Goal: Task Accomplishment & Management: Manage account settings

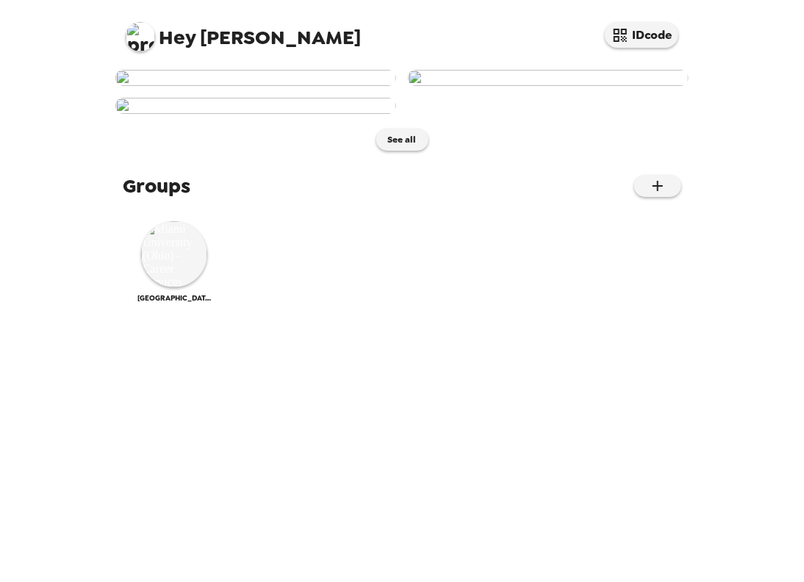
scroll to position [475, 0]
click at [152, 287] on img at bounding box center [174, 254] width 66 height 66
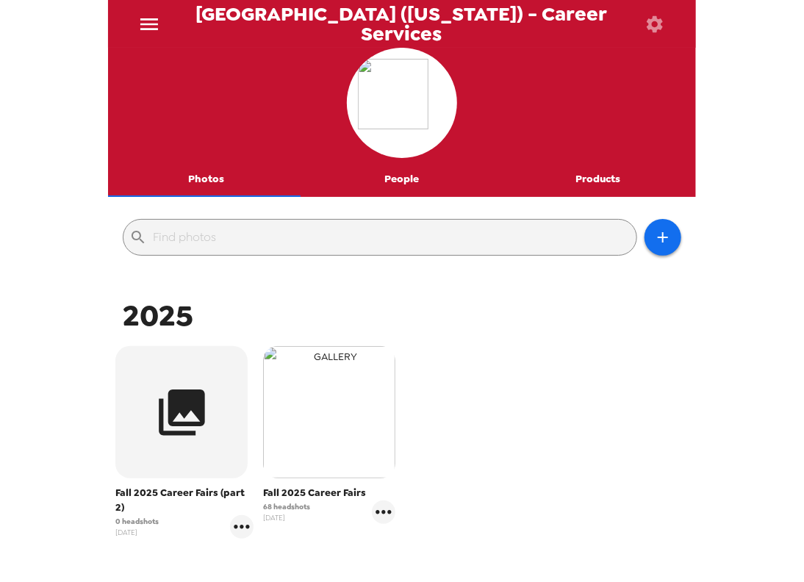
click at [291, 405] on img "button" at bounding box center [329, 412] width 132 height 132
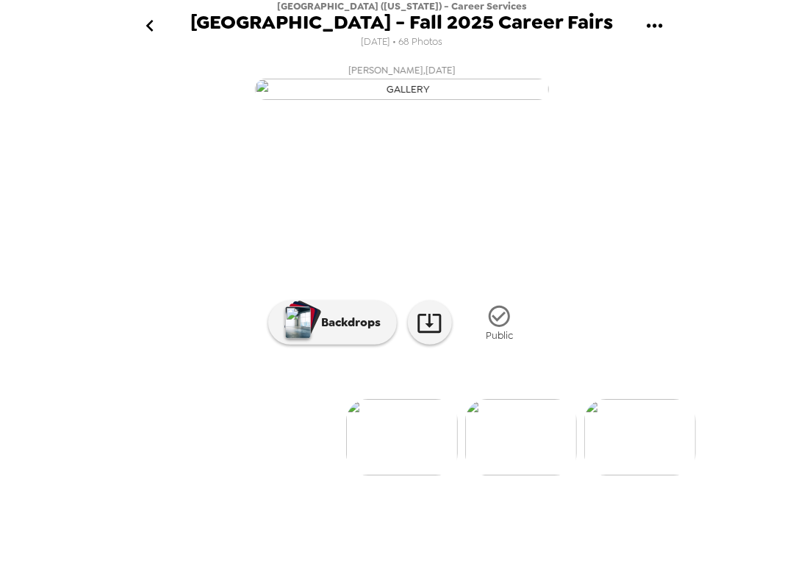
click at [49, 308] on div "[GEOGRAPHIC_DATA] ([US_STATE]) - Career Services [GEOGRAPHIC_DATA] - Fall 2025 …" at bounding box center [402, 291] width 804 height 582
click at [697, 137] on div "[GEOGRAPHIC_DATA] ([US_STATE]) - Career Services [GEOGRAPHIC_DATA] - Fall 2025 …" at bounding box center [402, 291] width 804 height 582
click at [147, 32] on icon "go back" at bounding box center [150, 26] width 24 height 24
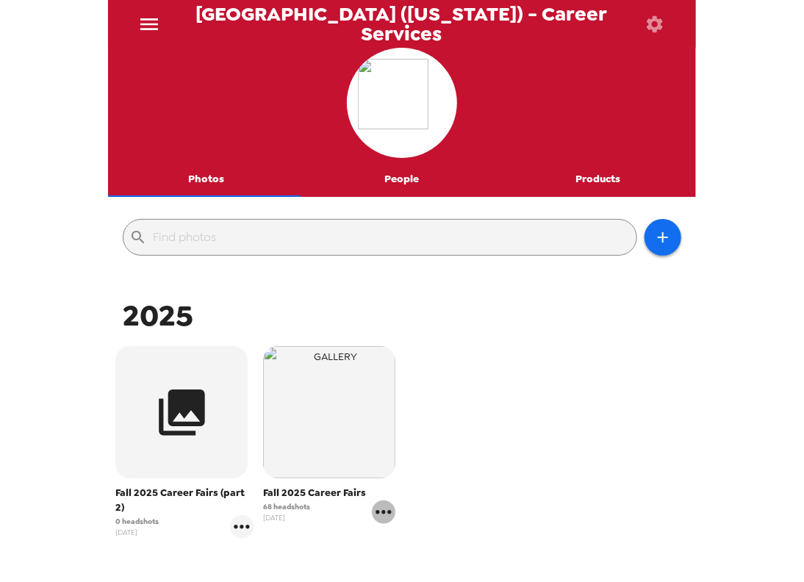
click at [376, 508] on icon "gallery menu" at bounding box center [384, 512] width 24 height 24
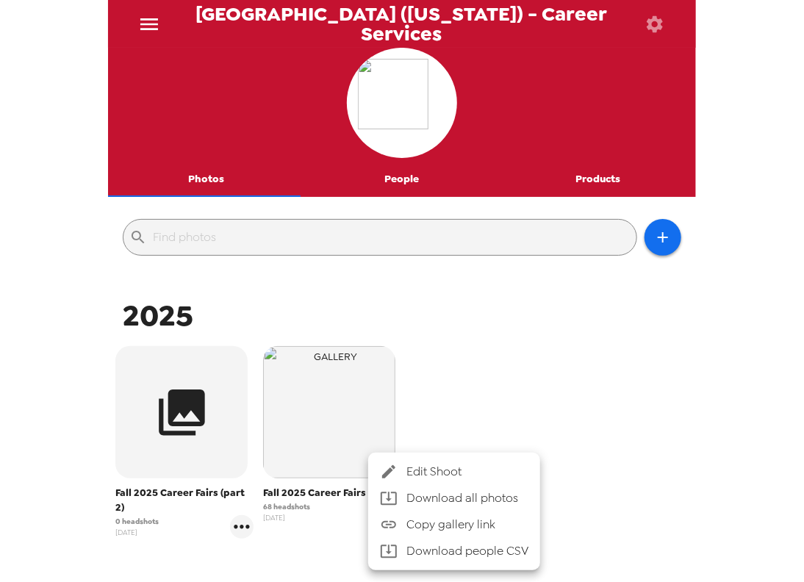
click at [434, 475] on span "Edit Shoot" at bounding box center [467, 472] width 122 height 18
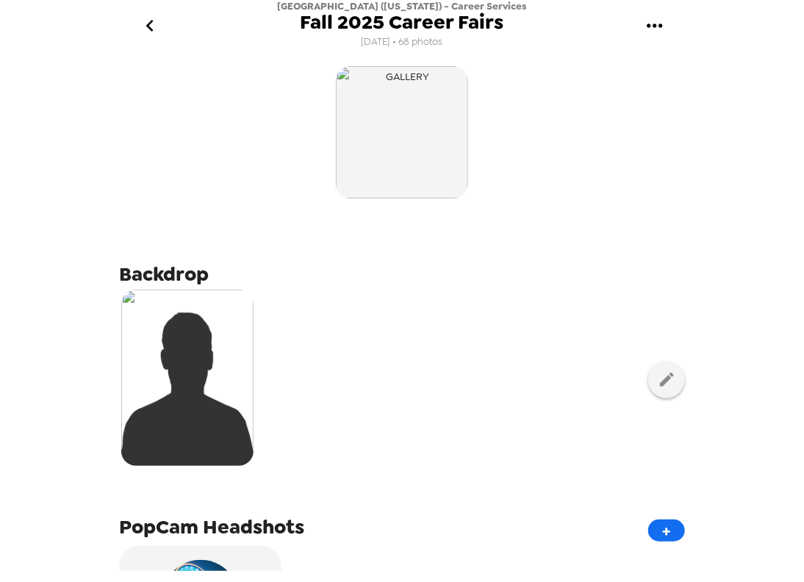
scroll to position [641, 0]
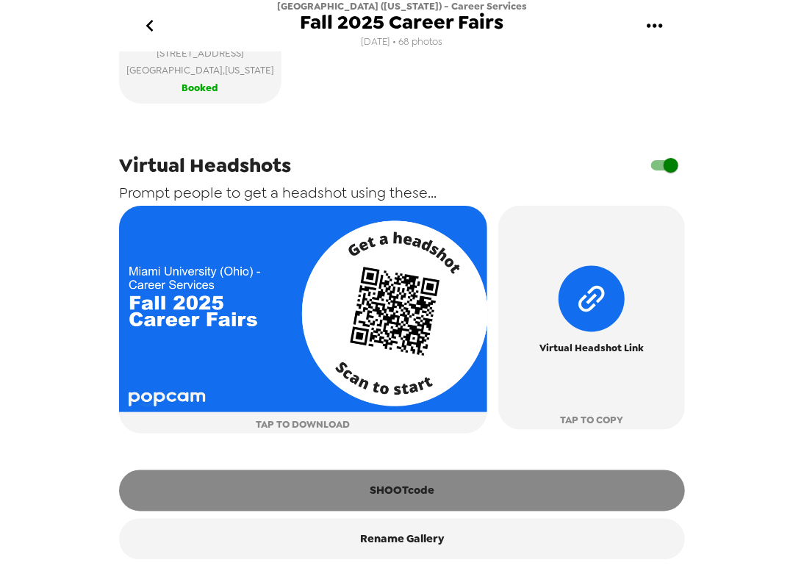
click at [397, 489] on button "SHOOTcode" at bounding box center [402, 490] width 566 height 41
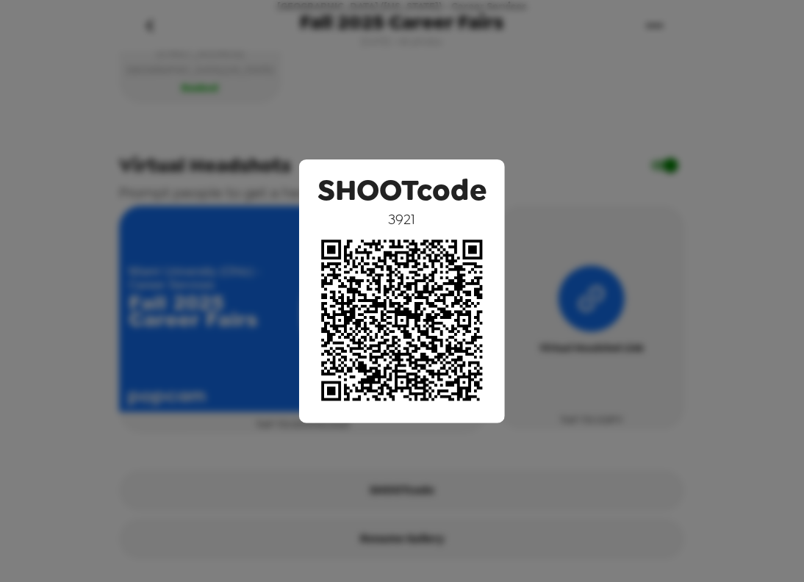
click at [489, 78] on div "SHOOTcode 3921" at bounding box center [402, 291] width 804 height 582
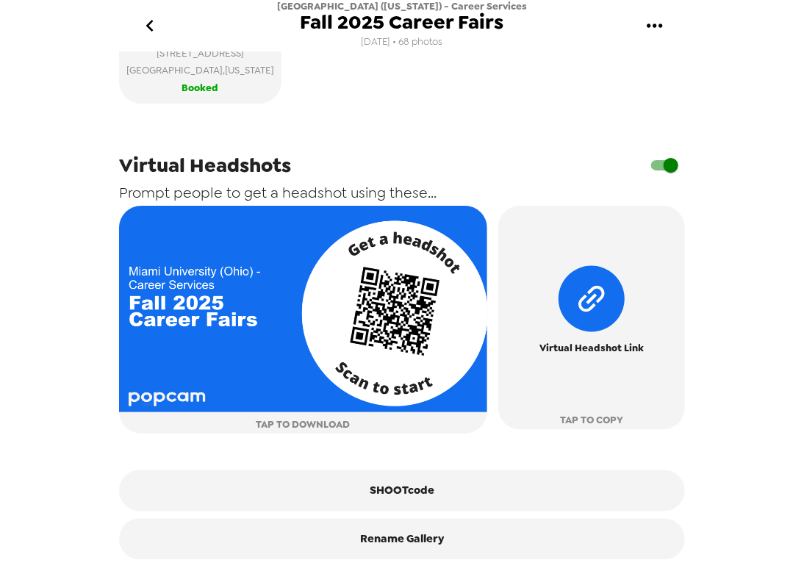
click at [30, 135] on div "[GEOGRAPHIC_DATA] ([US_STATE]) - Career Services Fall 2025 Career Fairs [DATE] …" at bounding box center [402, 291] width 804 height 582
click at [76, 246] on div "[GEOGRAPHIC_DATA] ([US_STATE]) - Career Services Fall 2025 Career Fairs [DATE] …" at bounding box center [402, 291] width 804 height 582
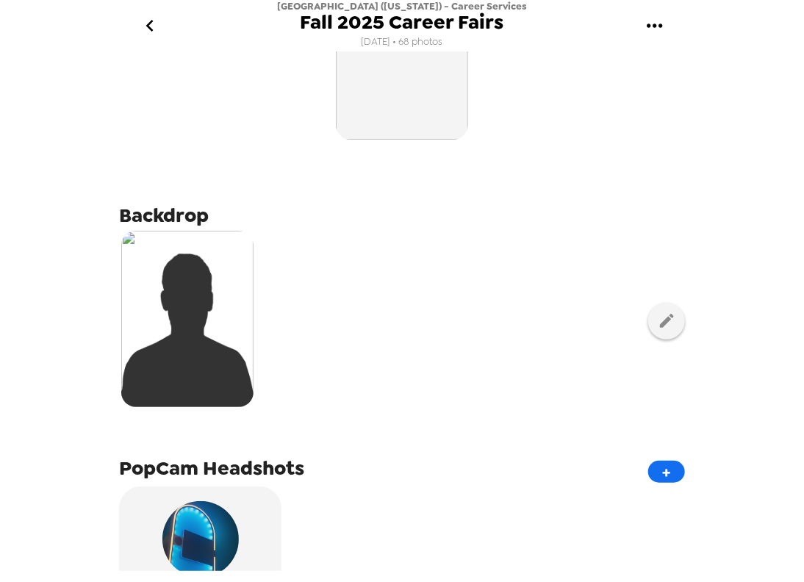
scroll to position [0, 0]
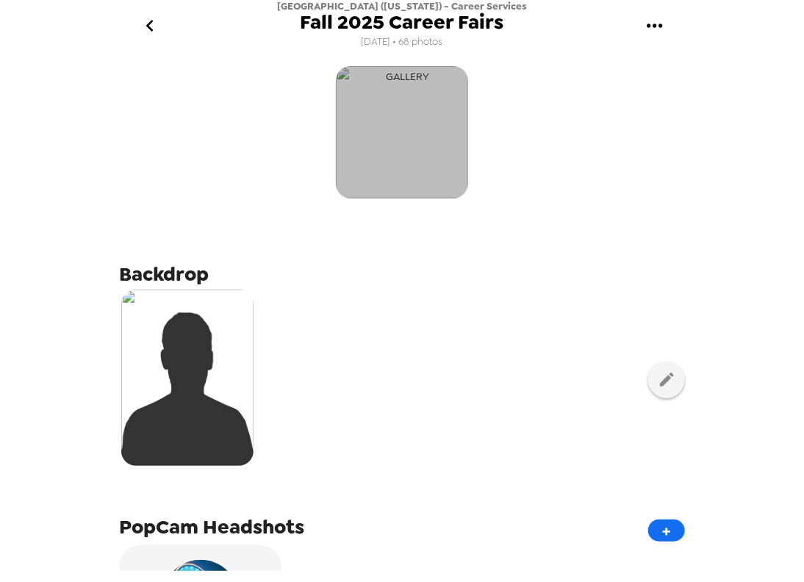
click at [379, 117] on img "button" at bounding box center [402, 132] width 132 height 132
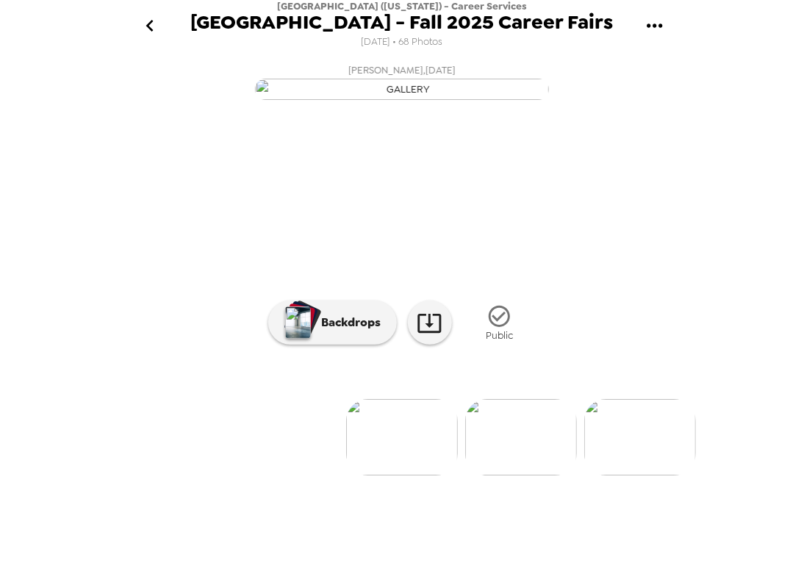
scroll to position [65, 0]
click at [511, 475] on img at bounding box center [521, 437] width 112 height 76
click at [580, 475] on img at bounding box center [582, 437] width 112 height 76
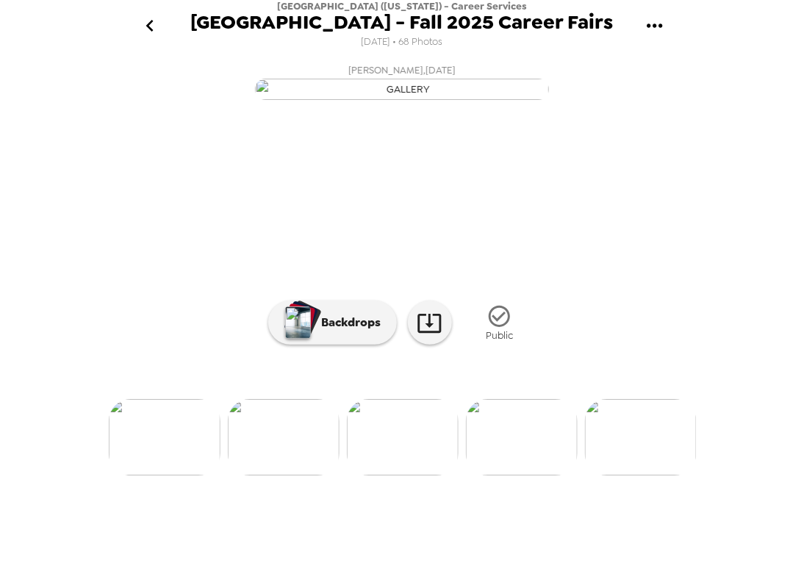
click at [508, 475] on img at bounding box center [522, 437] width 112 height 76
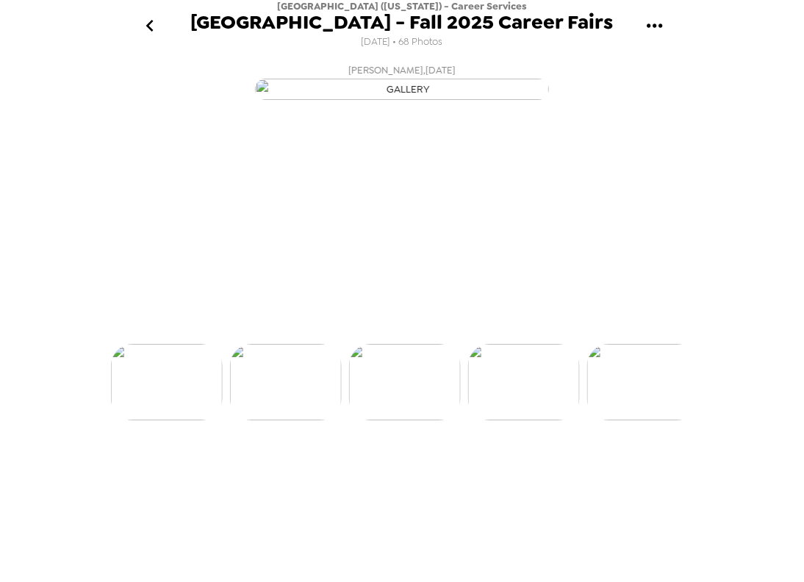
scroll to position [0, 475]
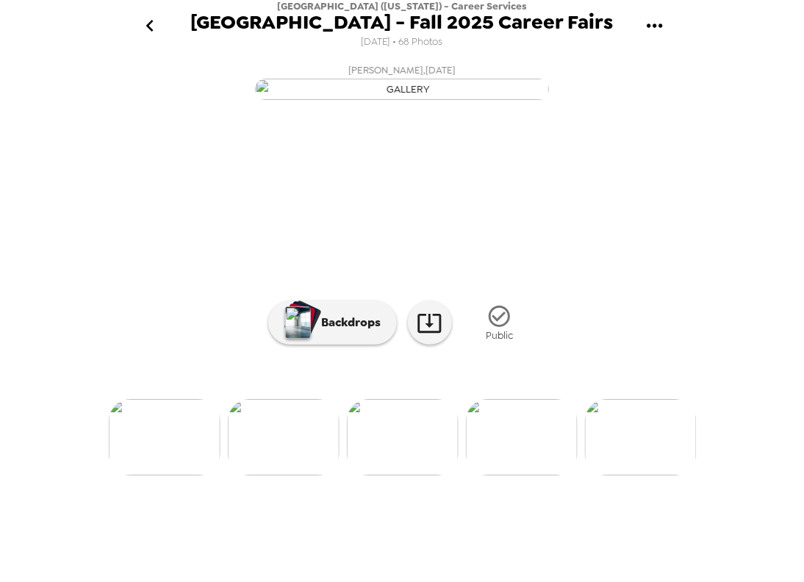
click at [516, 475] on div at bounding box center [402, 412] width 588 height 125
click at [519, 475] on img at bounding box center [522, 437] width 112 height 76
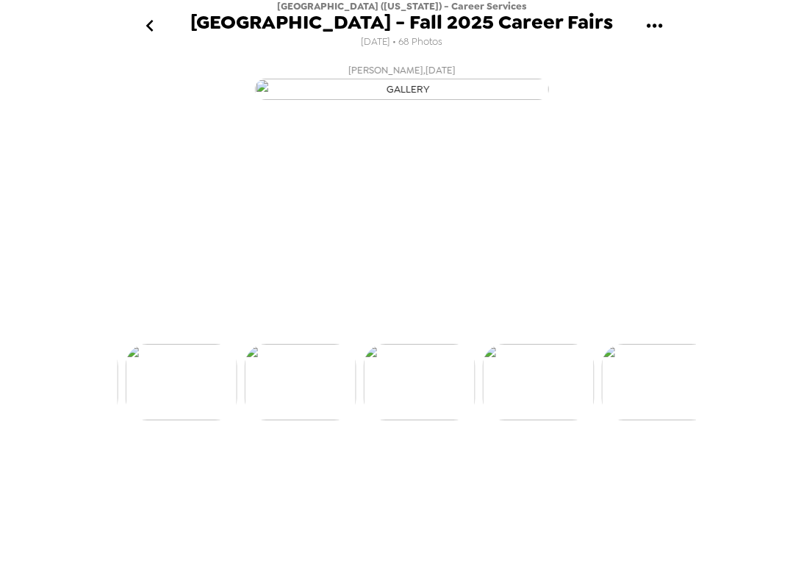
scroll to position [0, 594]
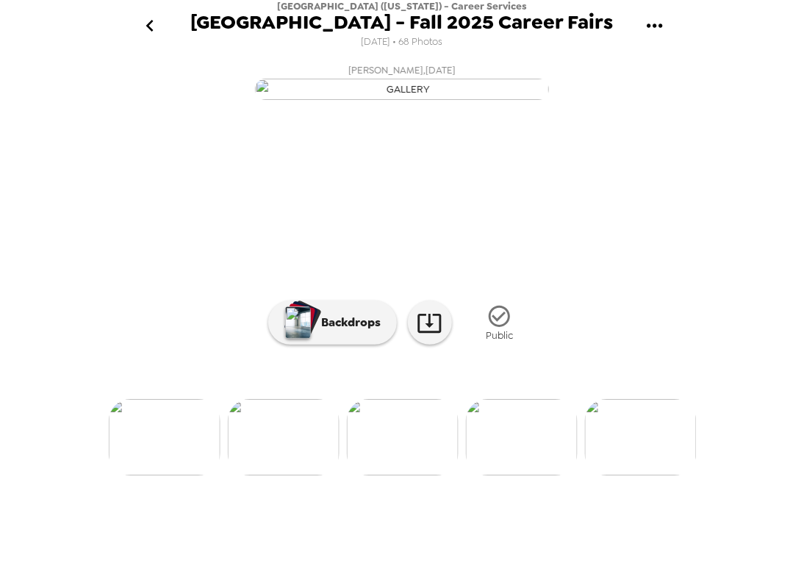
click at [494, 475] on div at bounding box center [402, 412] width 588 height 125
click at [522, 475] on img at bounding box center [522, 437] width 112 height 76
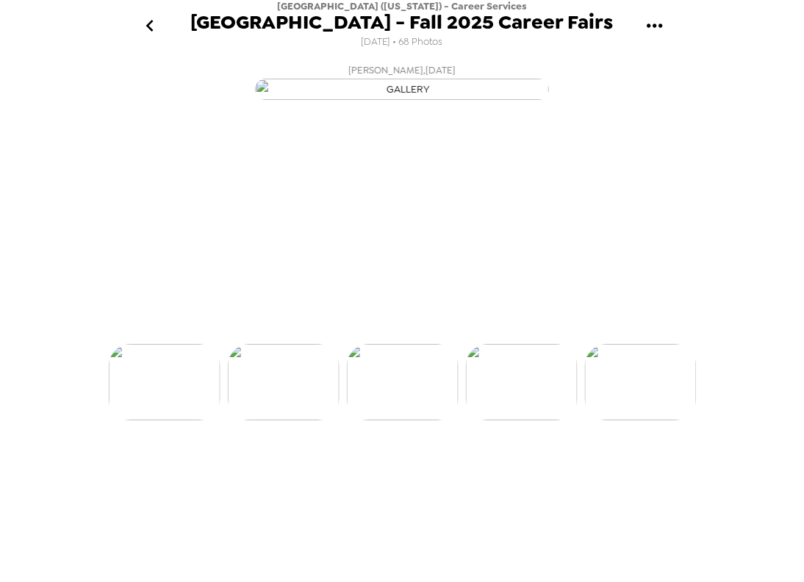
scroll to position [0, 713]
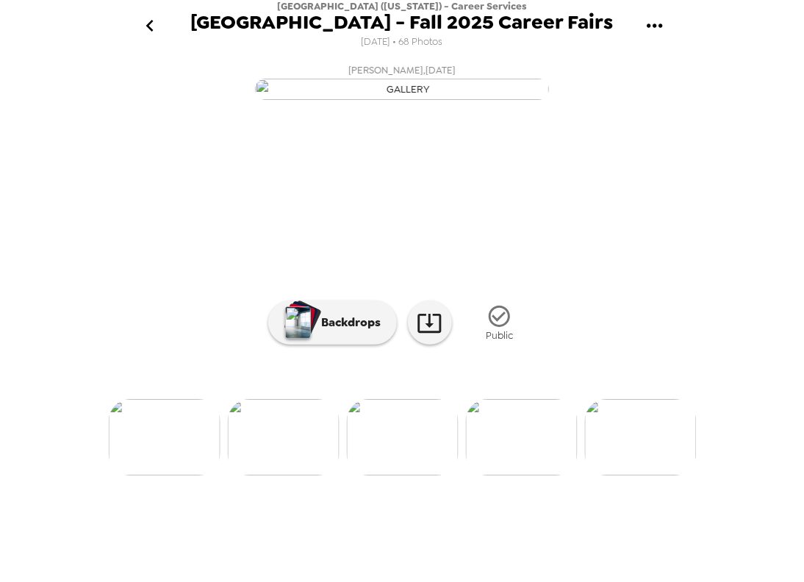
click at [503, 475] on img at bounding box center [522, 437] width 112 height 76
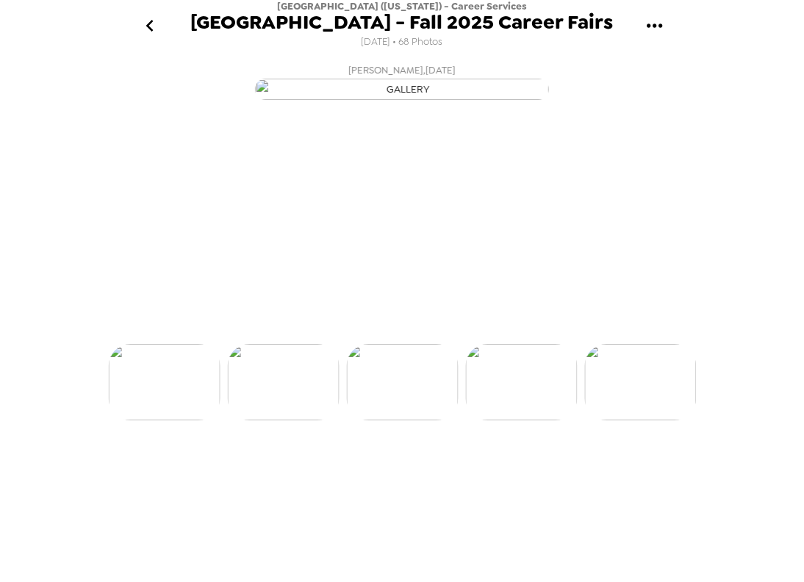
scroll to position [0, 832]
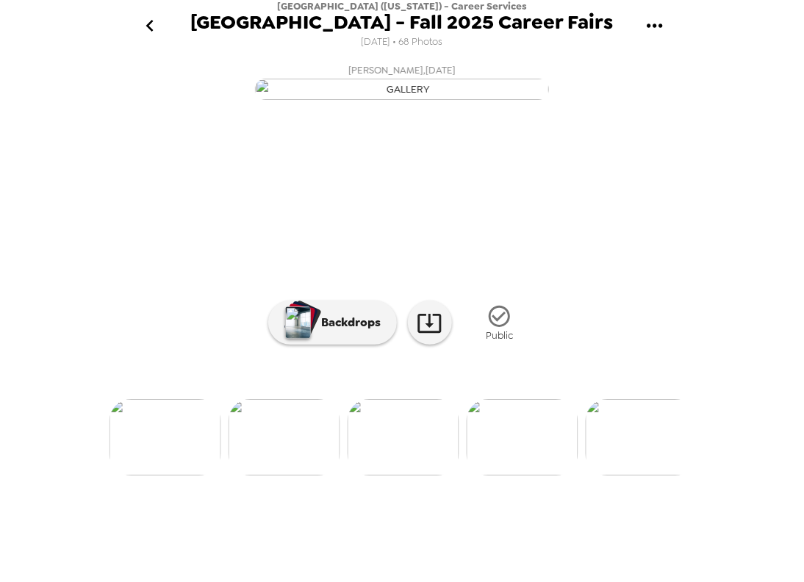
click at [514, 475] on img at bounding box center [523, 437] width 112 height 76
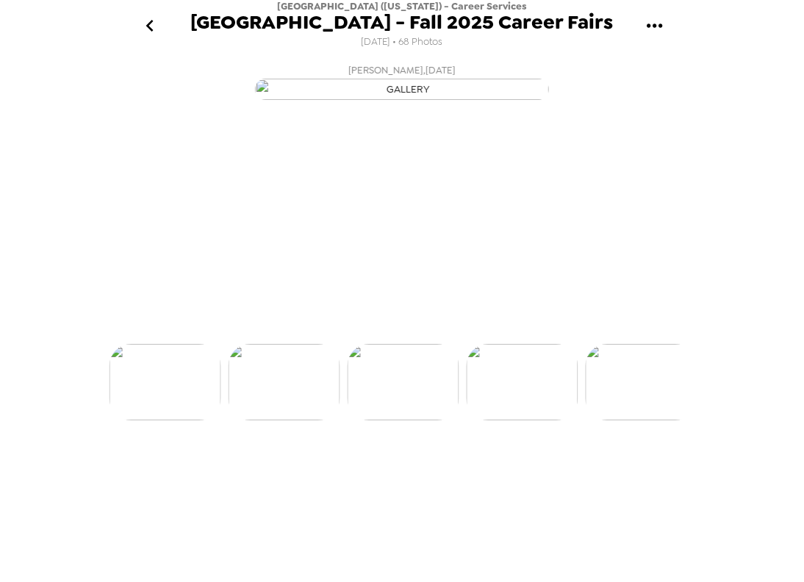
scroll to position [0, 952]
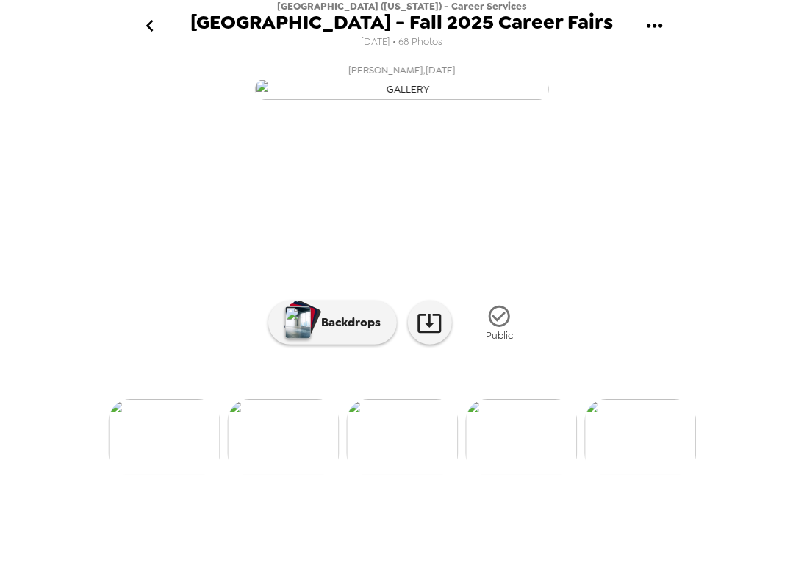
click at [522, 475] on img at bounding box center [522, 437] width 112 height 76
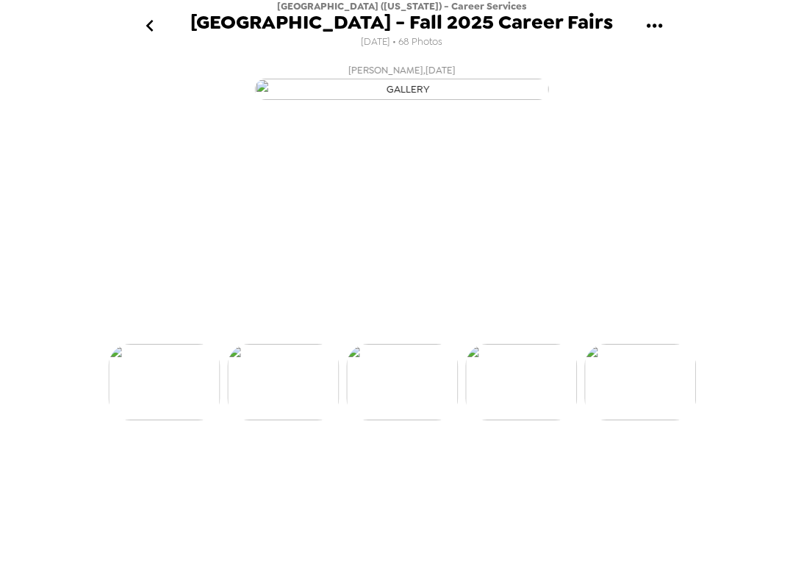
scroll to position [0, 1070]
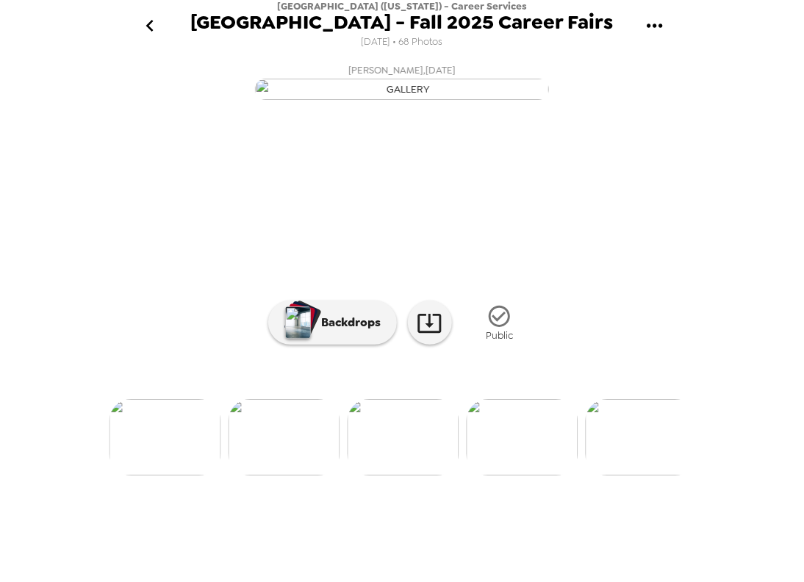
click at [538, 475] on img at bounding box center [523, 437] width 112 height 76
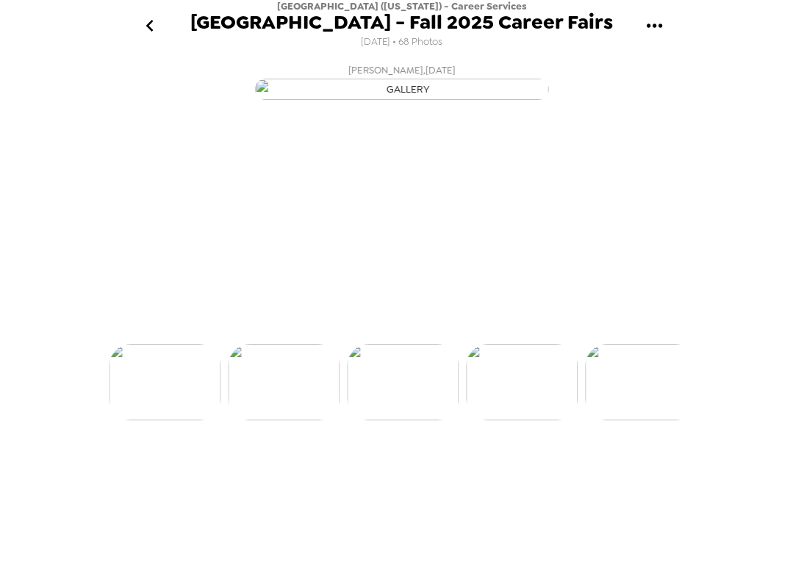
scroll to position [0, 1189]
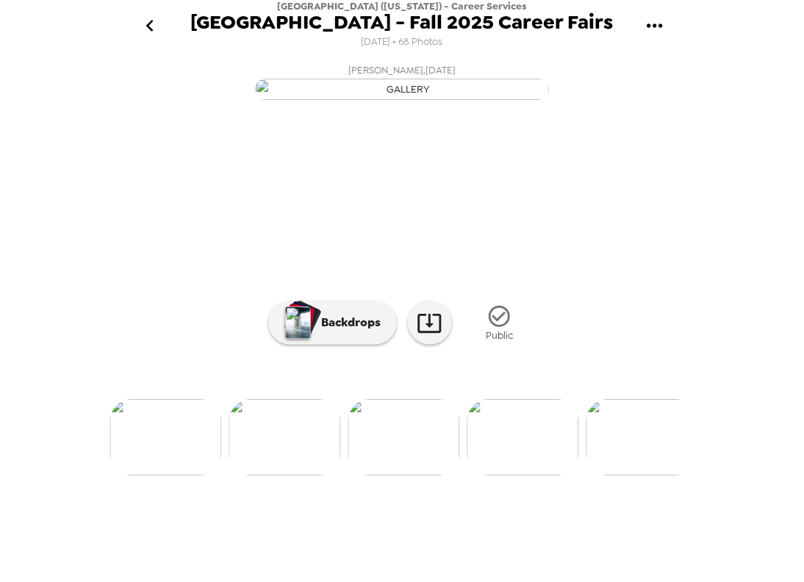
click at [521, 475] on img at bounding box center [523, 437] width 112 height 76
click at [523, 475] on img at bounding box center [523, 437] width 112 height 76
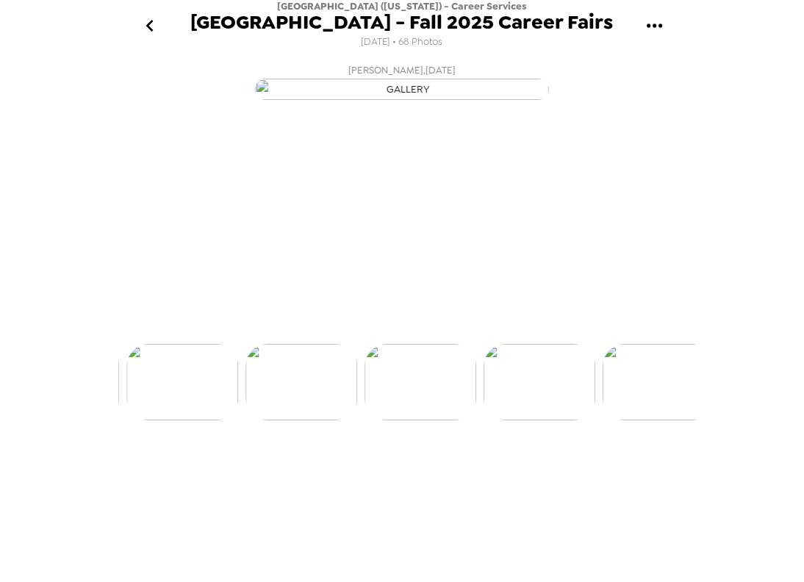
scroll to position [0, 1427]
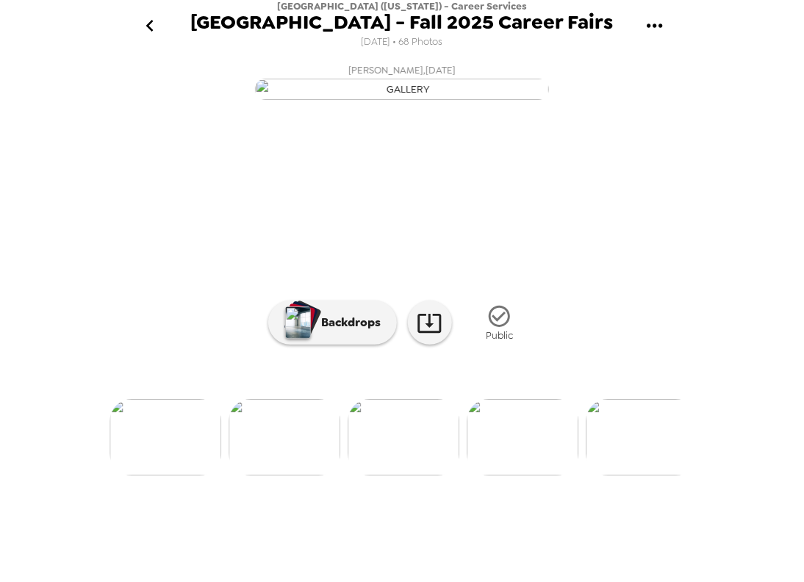
click at [610, 475] on img at bounding box center [642, 437] width 112 height 76
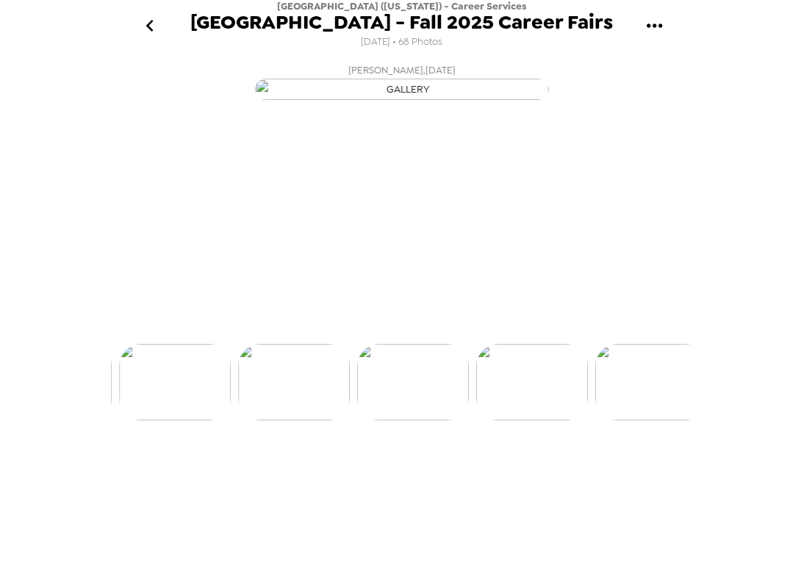
scroll to position [0, 1665]
